Goal: Transaction & Acquisition: Purchase product/service

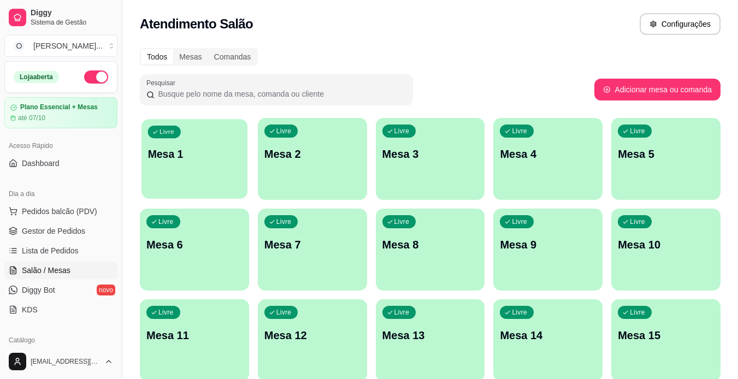
click at [192, 161] on p "Mesa 1" at bounding box center [194, 154] width 93 height 15
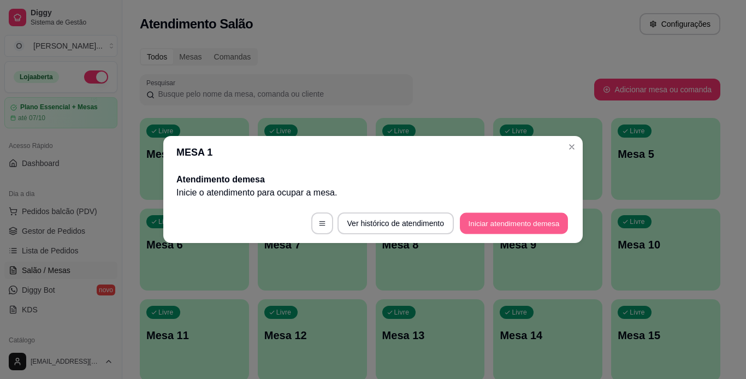
click at [485, 220] on button "Iniciar atendimento de mesa" at bounding box center [514, 223] width 108 height 21
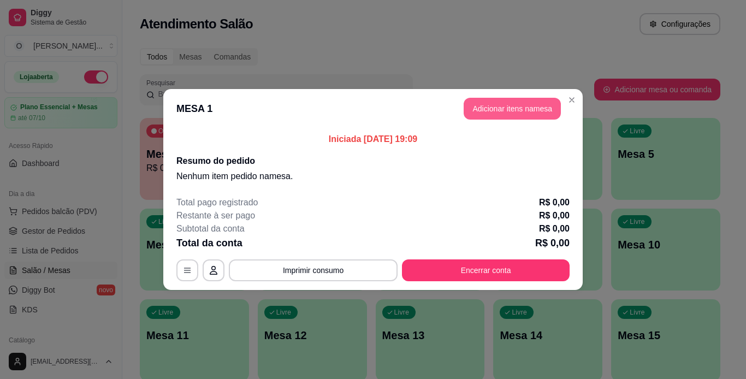
click at [487, 107] on button "Adicionar itens na mesa" at bounding box center [512, 109] width 97 height 22
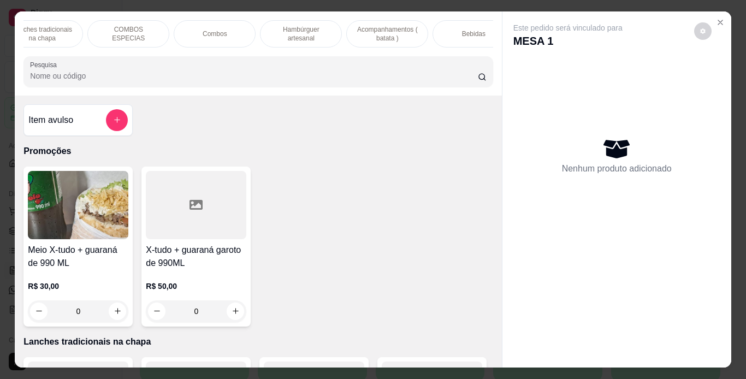
scroll to position [0, 114]
click at [392, 31] on p "Acompanhamentos ( batata )" at bounding box center [381, 33] width 63 height 17
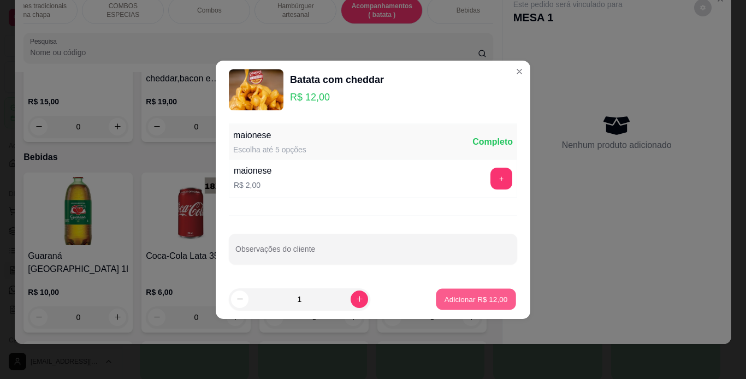
click at [453, 302] on p "Adicionar R$ 12,00" at bounding box center [476, 299] width 63 height 10
type input "1"
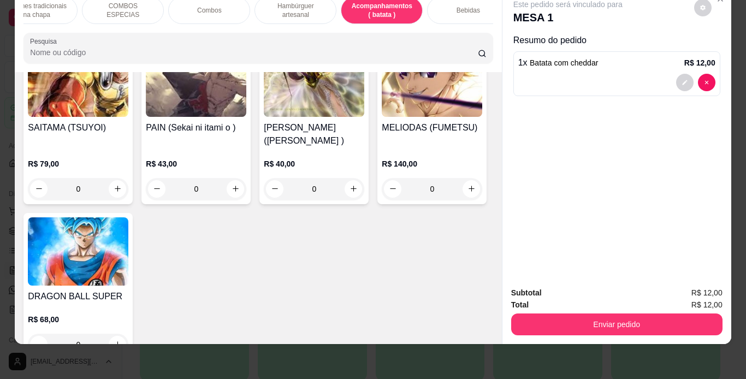
scroll to position [1086, 0]
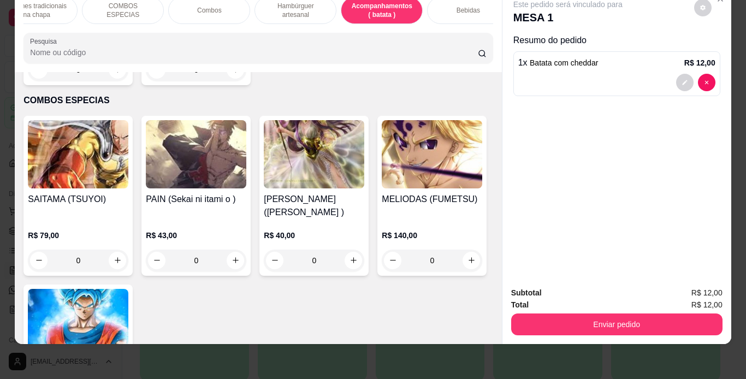
scroll to position [997, 0]
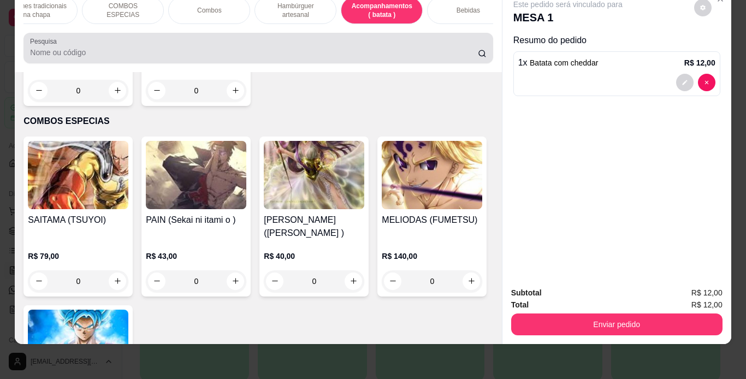
click at [353, 62] on div "Pesquisa" at bounding box center [257, 48] width 469 height 31
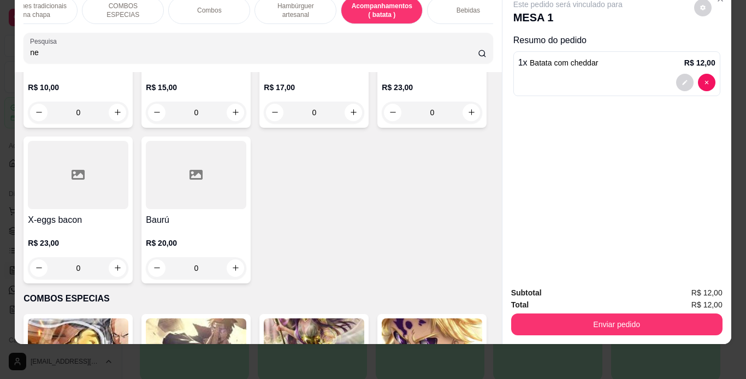
scroll to position [1175, 0]
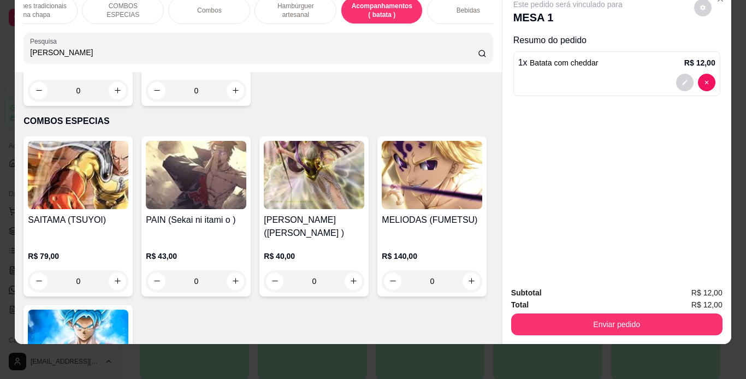
type input "[PERSON_NAME]"
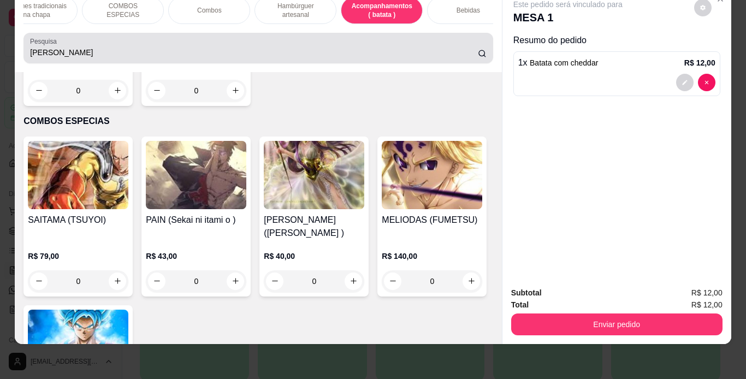
click at [479, 54] on circle at bounding box center [481, 52] width 5 height 5
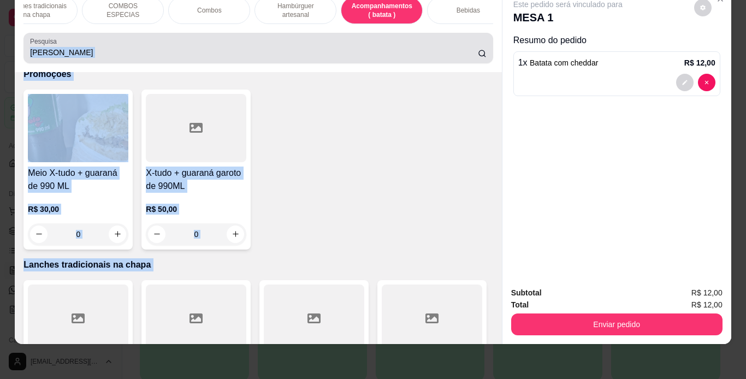
scroll to position [180, 0]
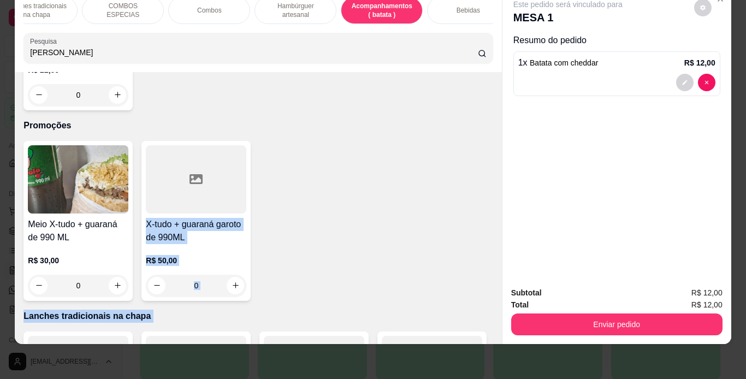
drag, startPoint x: 478, startPoint y: 91, endPoint x: 473, endPoint y: 158, distance: 67.4
click at [473, 158] on div "Item avulso Resultado da pesquisa [PERSON_NAME] R$ 22,00 0 Promoções Meio X-tud…" at bounding box center [258, 208] width 487 height 272
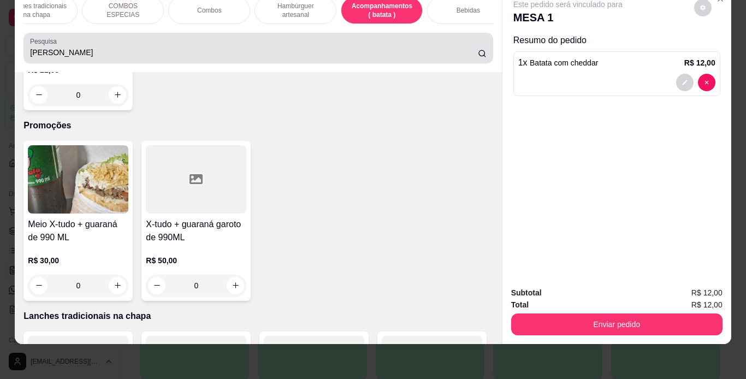
click at [478, 52] on icon at bounding box center [482, 53] width 9 height 9
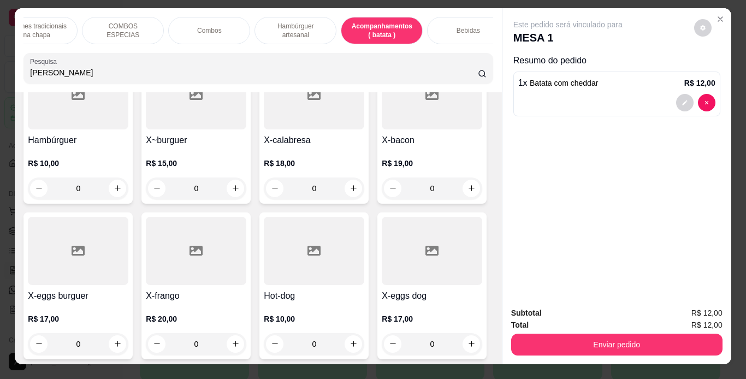
scroll to position [2, 0]
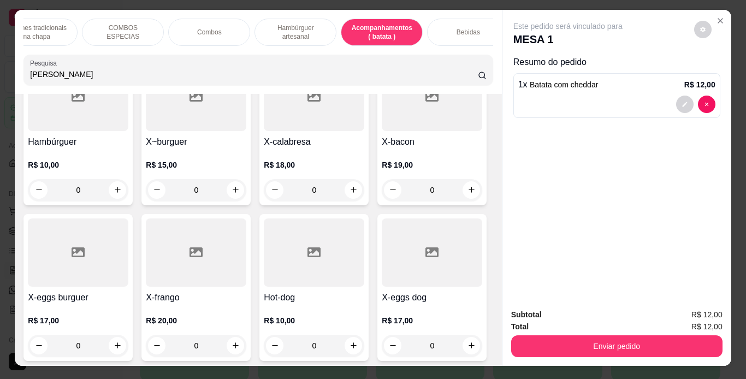
click at [288, 25] on p "Hambúrguer artesanal" at bounding box center [295, 31] width 63 height 17
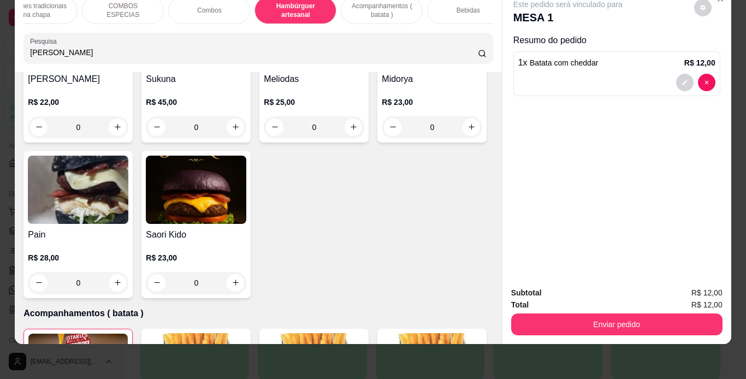
scroll to position [2332, 0]
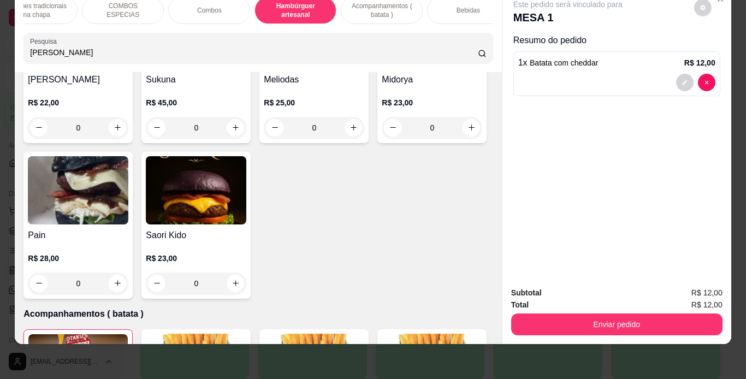
click at [128, 139] on div "0" at bounding box center [78, 128] width 101 height 22
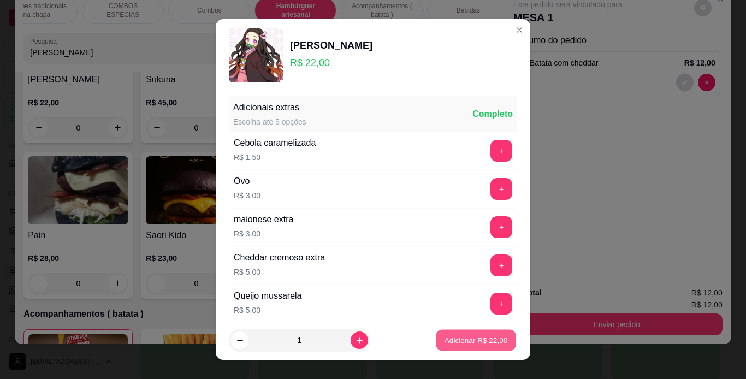
click at [459, 342] on p "Adicionar R$ 22,00" at bounding box center [476, 340] width 63 height 10
type input "1"
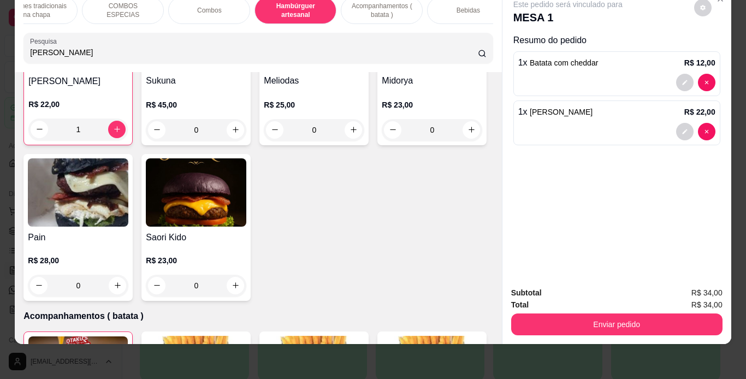
scroll to position [2334, 0]
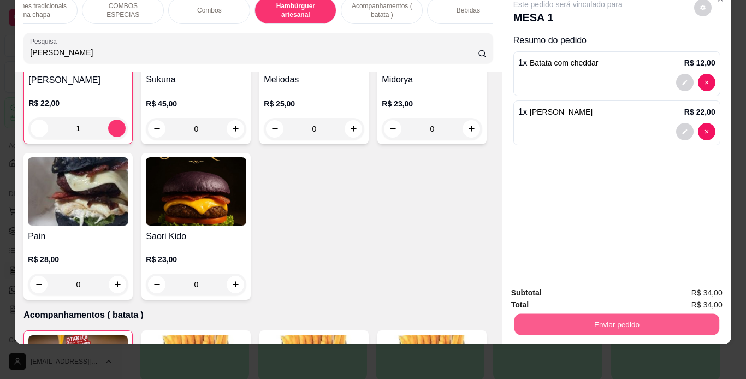
click at [555, 314] on button "Enviar pedido" at bounding box center [616, 324] width 205 height 21
click at [692, 284] on button "Enviar pedido" at bounding box center [694, 289] width 60 height 20
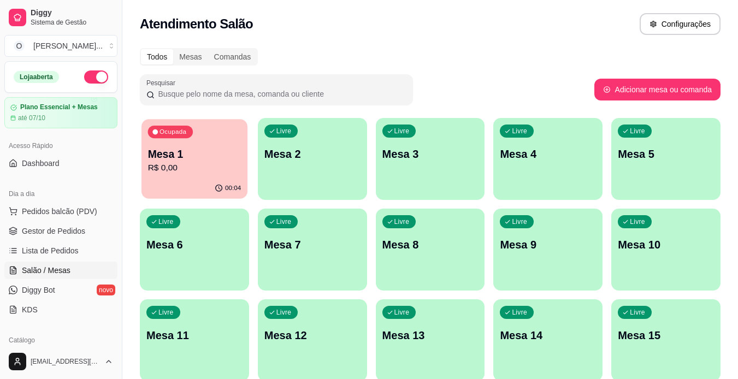
click at [212, 146] on div "Ocupada Mesa 1 R$ 0,00" at bounding box center [194, 148] width 106 height 59
click at [217, 169] on p "R$ 0,00" at bounding box center [194, 168] width 93 height 13
click at [202, 172] on p "R$ 0,00" at bounding box center [194, 168] width 93 height 13
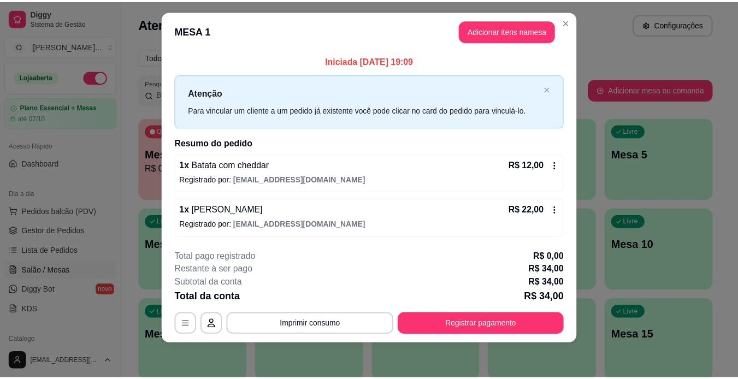
scroll to position [12, 0]
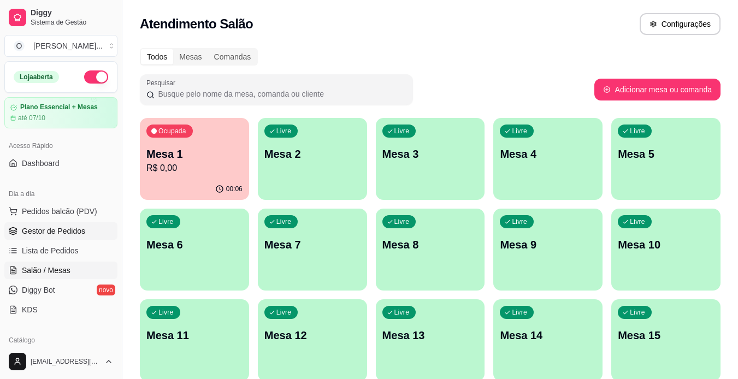
click at [27, 226] on span "Gestor de Pedidos" at bounding box center [53, 231] width 63 height 11
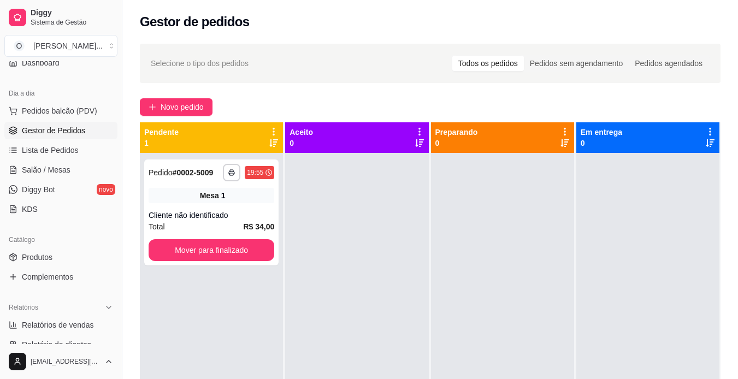
scroll to position [101, 0]
click at [83, 257] on link "Produtos" at bounding box center [60, 257] width 113 height 17
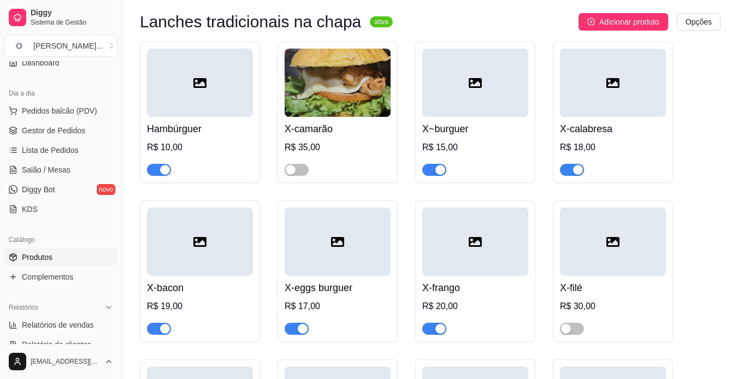
scroll to position [327, 0]
click at [50, 128] on span "Gestor de Pedidos" at bounding box center [53, 130] width 63 height 11
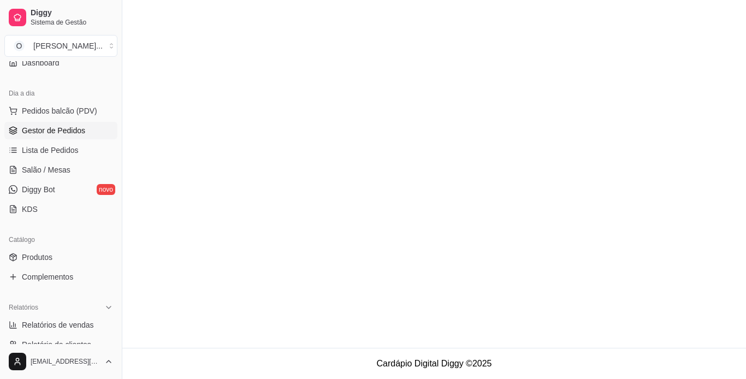
click at [50, 128] on span "Gestor de Pedidos" at bounding box center [53, 130] width 63 height 11
